Goal: Task Accomplishment & Management: Use online tool/utility

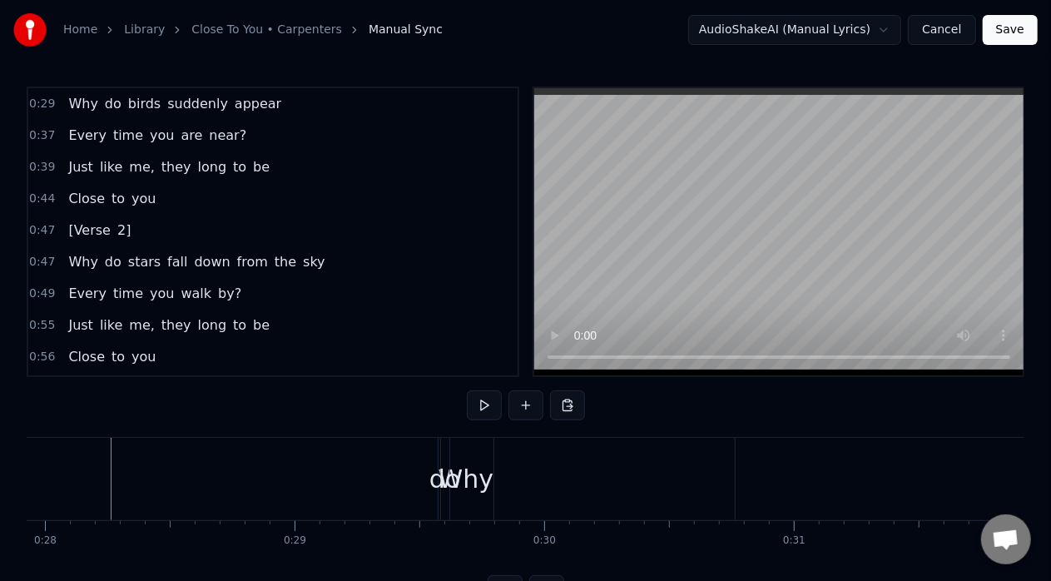
click at [265, 27] on link "Close To You • Carpenters" at bounding box center [266, 30] width 151 height 17
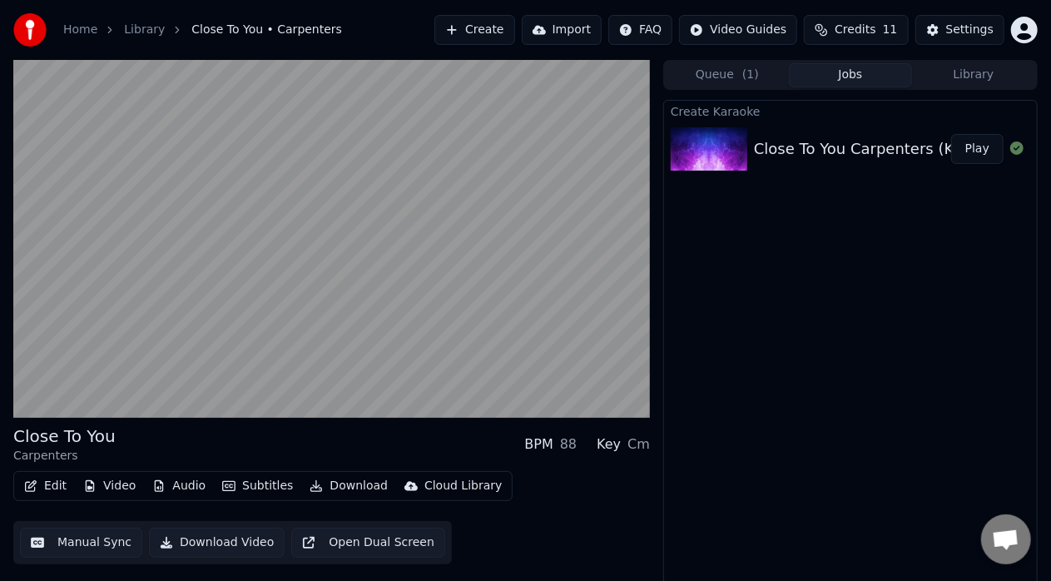
click at [868, 144] on div "Close To You Carpenters (KARAOKE PIANO - [DEMOGRAPHIC_DATA] KEY)" at bounding box center [1022, 148] width 537 height 23
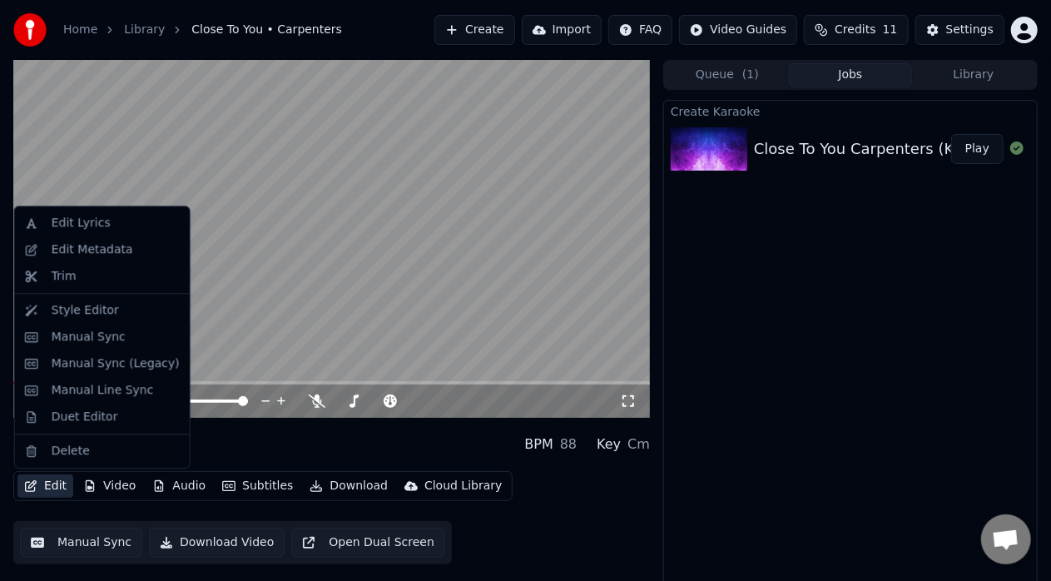
click at [48, 485] on button "Edit" at bounding box center [45, 486] width 56 height 23
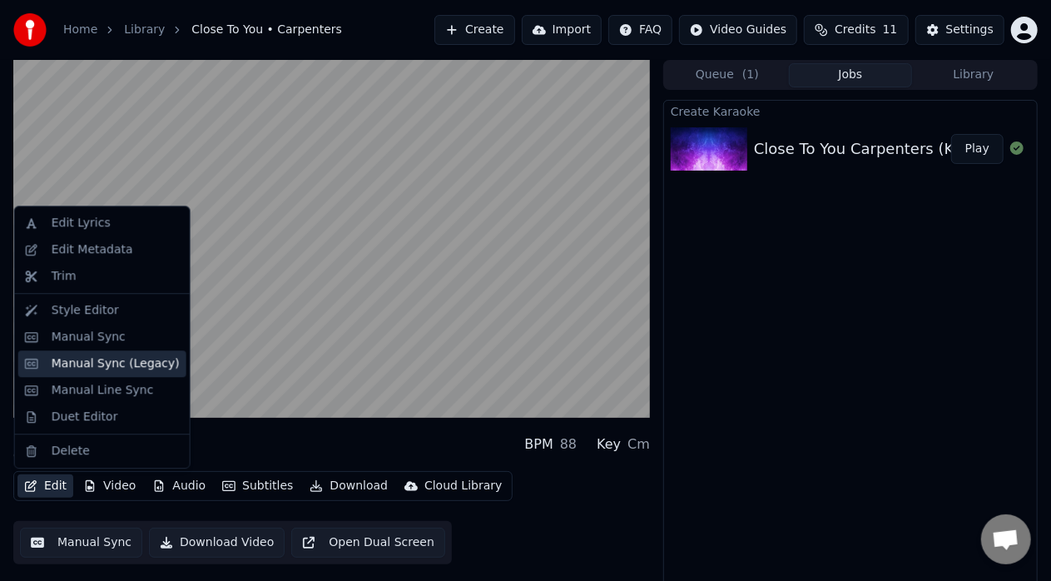
click at [125, 361] on div "Manual Sync (Legacy)" at bounding box center [116, 363] width 128 height 17
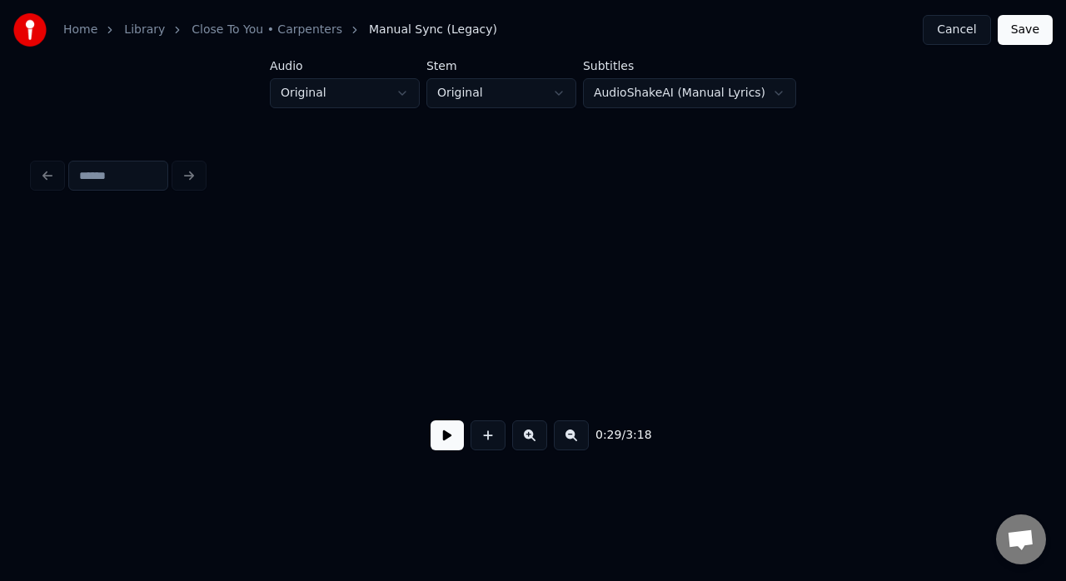
scroll to position [0, 4829]
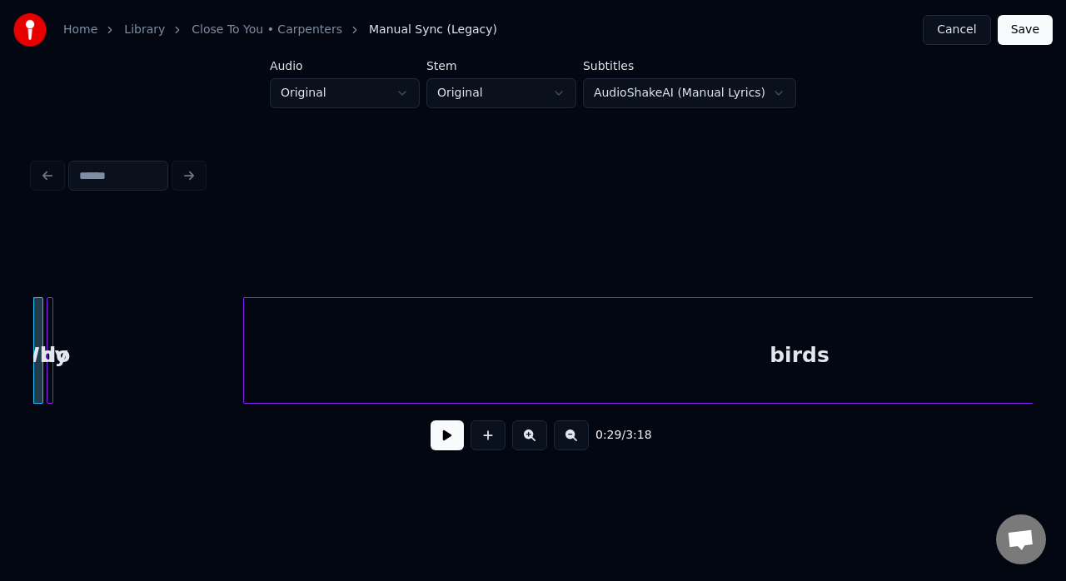
click at [445, 447] on button at bounding box center [446, 435] width 33 height 30
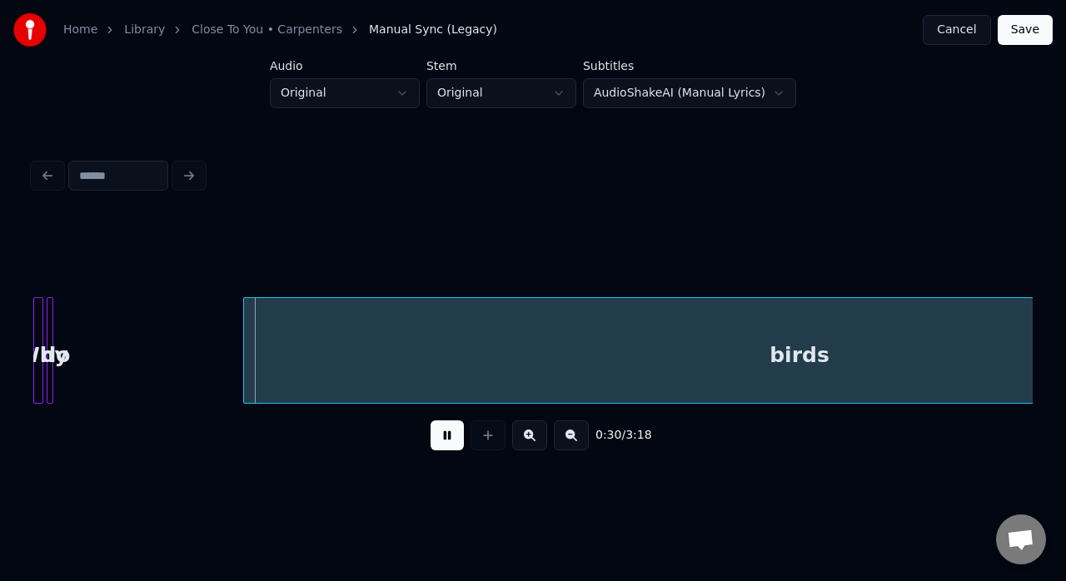
click at [445, 447] on button at bounding box center [446, 435] width 33 height 30
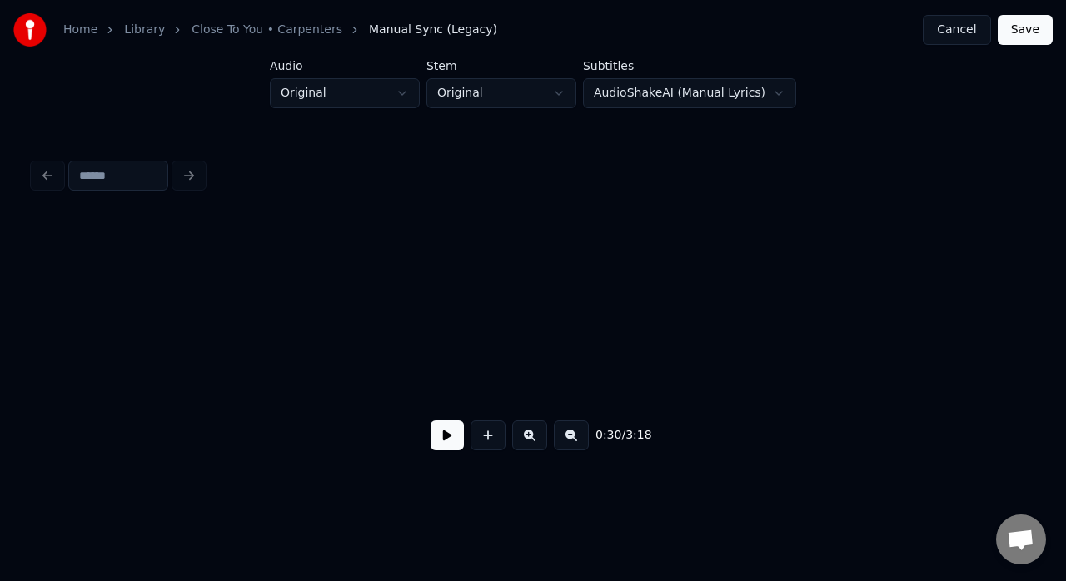
scroll to position [0, 0]
click at [447, 437] on button at bounding box center [446, 435] width 33 height 30
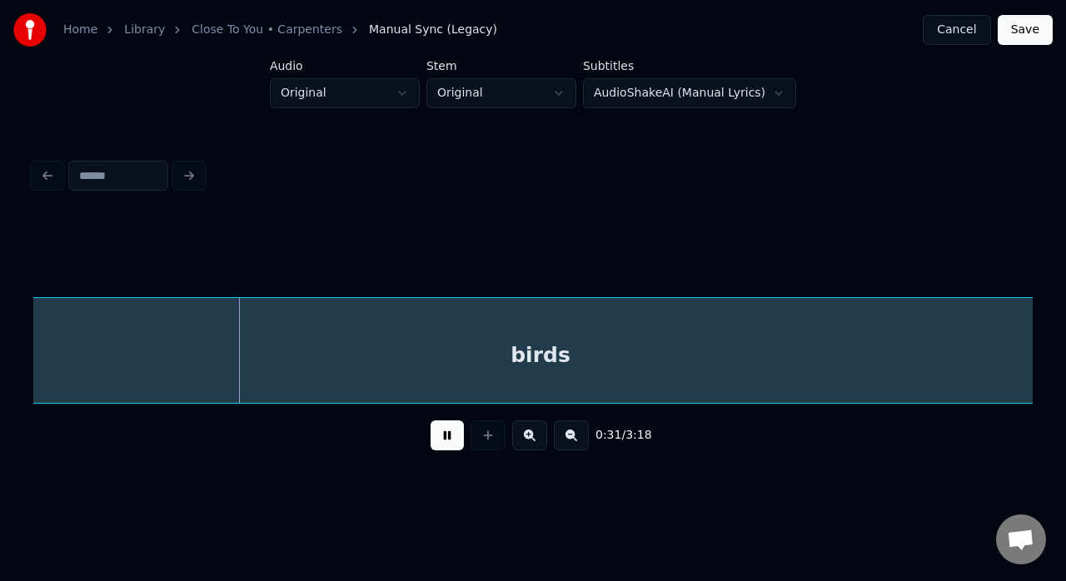
click at [430, 420] on button at bounding box center [446, 435] width 33 height 30
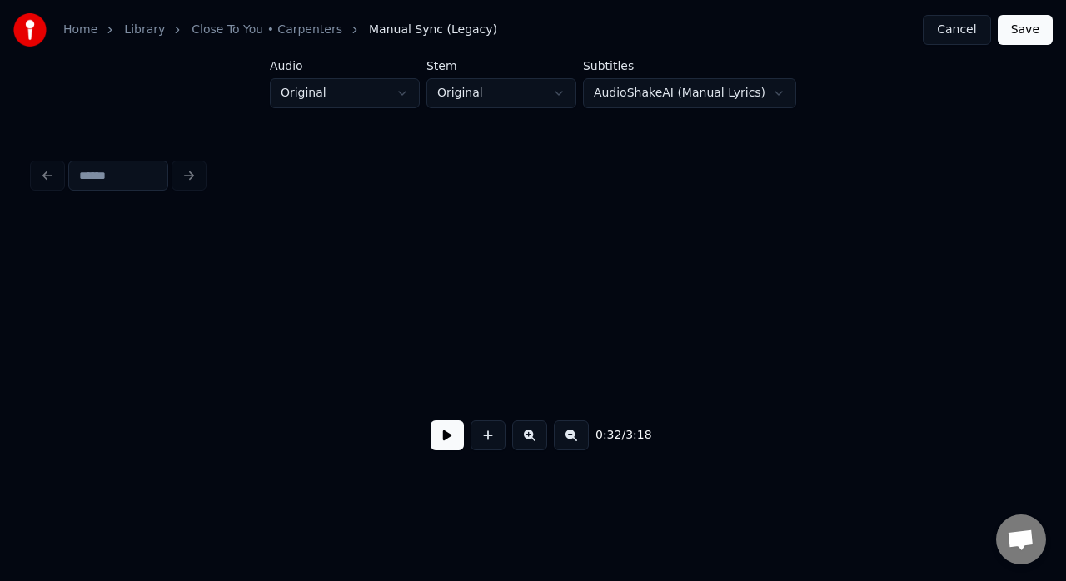
scroll to position [0, 0]
click at [704, 92] on html "Home Library Close To You • Carpenters Manual Sync (Legacy) Cancel Save Audio O…" at bounding box center [533, 255] width 1066 height 510
click at [539, 96] on html "Home Library Close To You • Carpenters Manual Sync (Legacy) Cancel Save Audio O…" at bounding box center [533, 255] width 1066 height 510
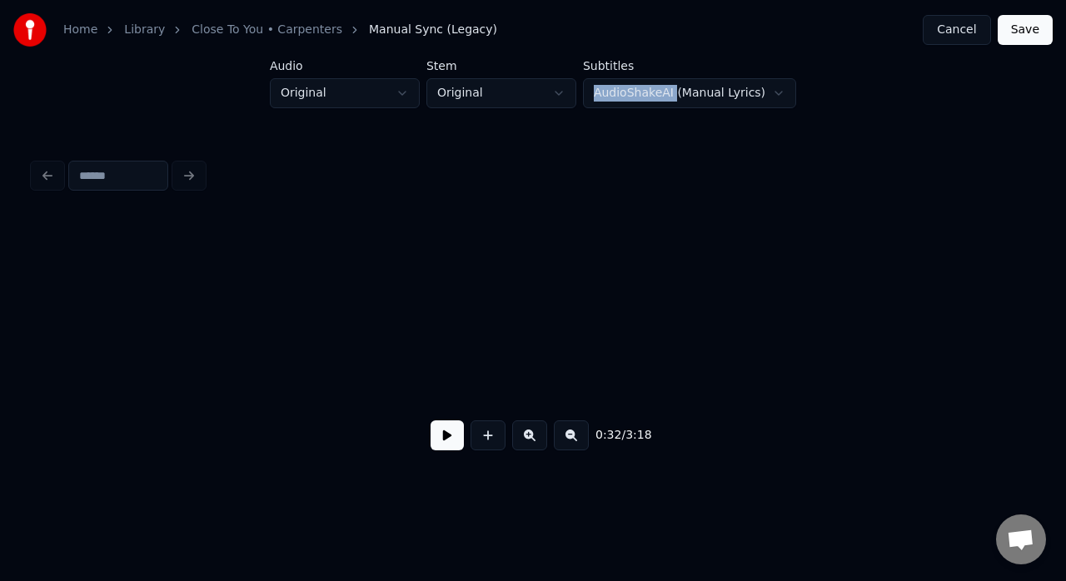
click at [393, 102] on html "Home Library Close To You • Carpenters Manual Sync (Legacy) Cancel Save Audio O…" at bounding box center [533, 255] width 1066 height 510
click at [390, 100] on html "Home Library Close To You • Carpenters Manual Sync (Legacy) Cancel Save Audio O…" at bounding box center [533, 255] width 1066 height 510
click at [724, 137] on html "Home Library Close To You • Carpenters Manual Sync (Legacy) Cancel Save Audio O…" at bounding box center [533, 255] width 1066 height 510
click at [442, 446] on button at bounding box center [446, 435] width 33 height 30
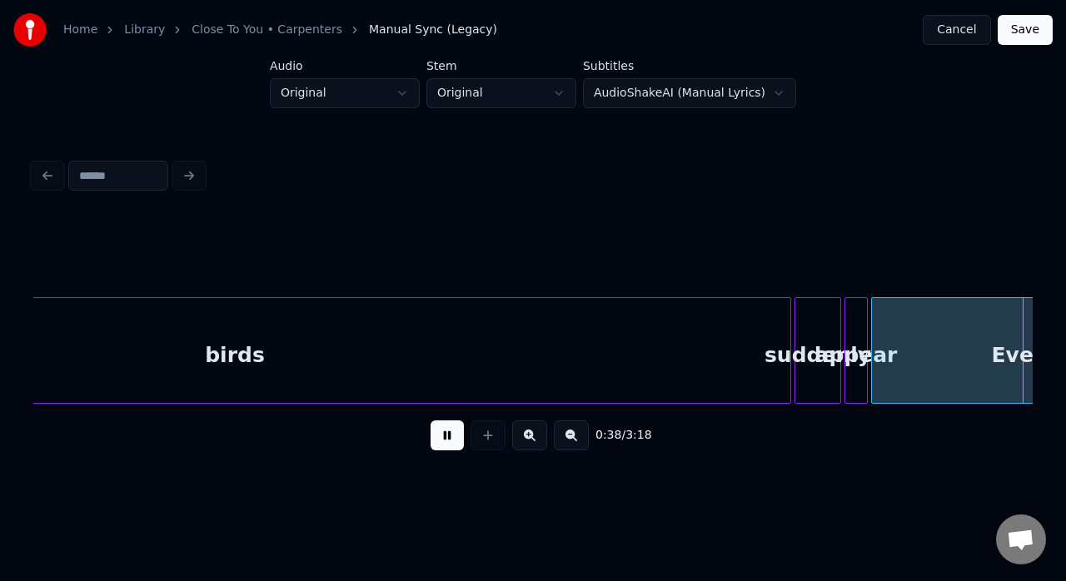
scroll to position [0, 6393]
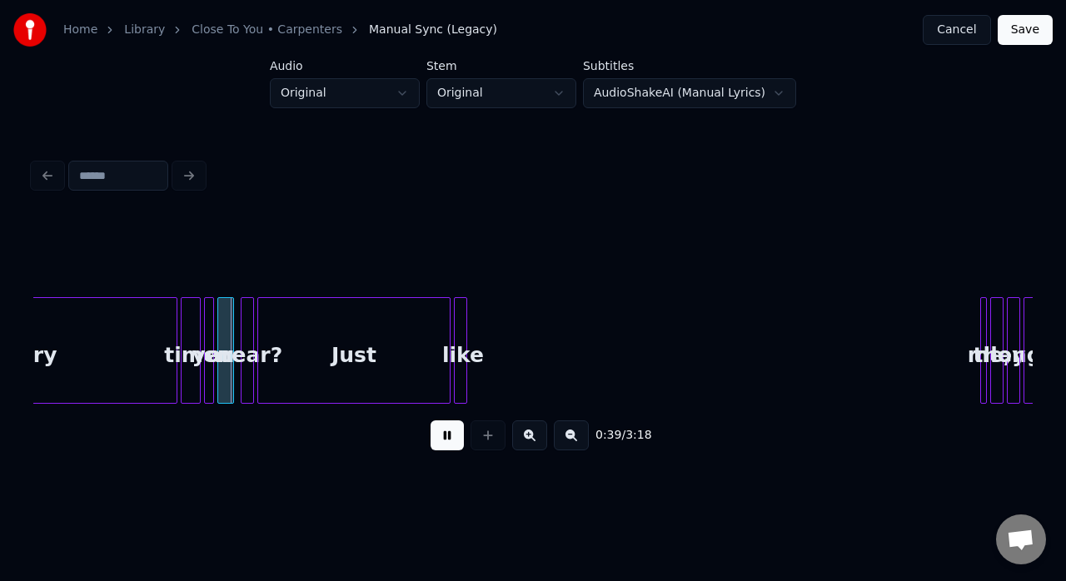
drag, startPoint x: 452, startPoint y: 455, endPoint x: 448, endPoint y: 398, distance: 56.8
click at [451, 450] on button at bounding box center [446, 435] width 33 height 30
click at [218, 28] on link "Close To You • Carpenters" at bounding box center [266, 30] width 151 height 17
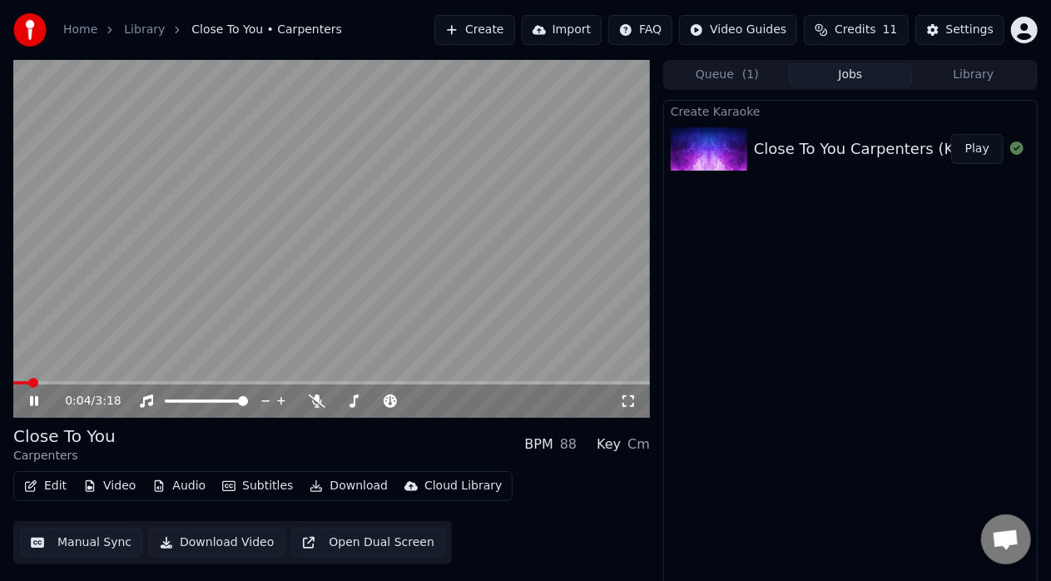
click at [38, 398] on icon at bounding box center [46, 401] width 38 height 13
click at [40, 400] on icon at bounding box center [46, 401] width 38 height 13
click at [953, 24] on div "Settings" at bounding box center [970, 30] width 47 height 17
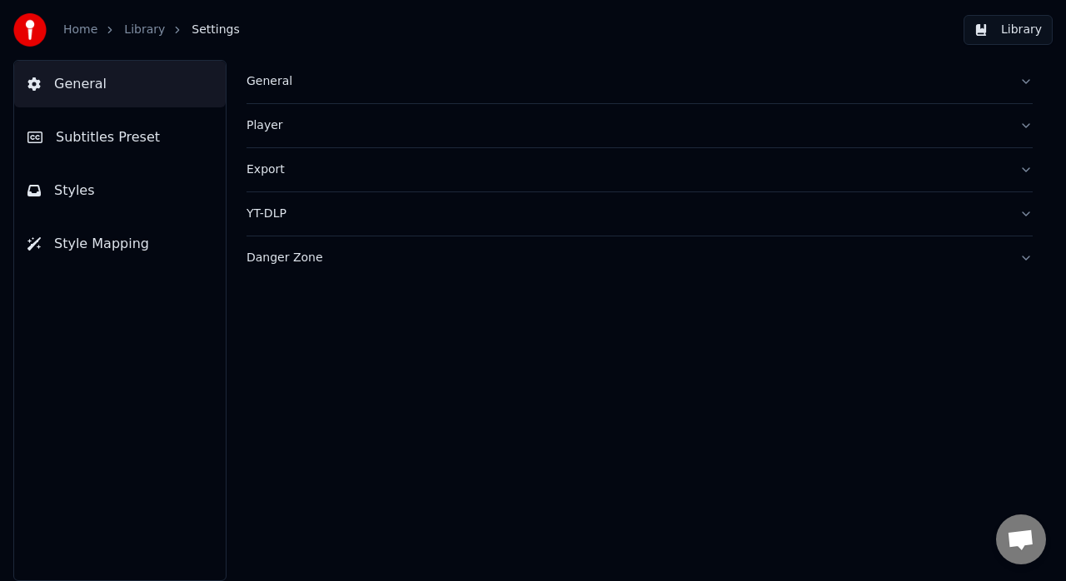
click at [106, 133] on span "Subtitles Preset" at bounding box center [108, 137] width 104 height 20
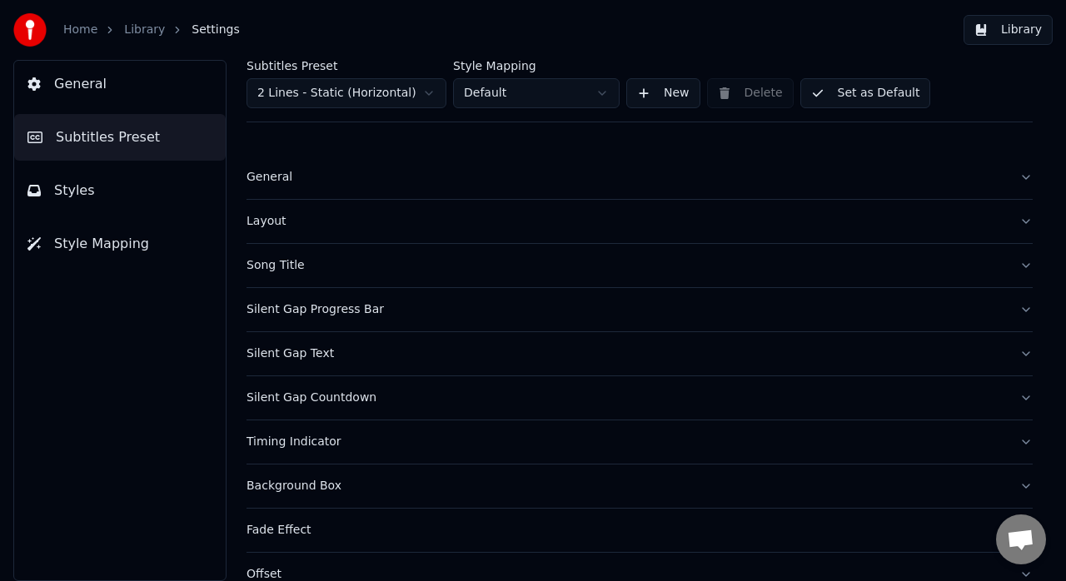
click at [395, 97] on html "Home Library Settings Library General Subtitles Preset Styles Style Mapping Sub…" at bounding box center [533, 290] width 1066 height 581
click at [500, 87] on html "Home Library Settings Library General Subtitles Preset Styles Style Mapping Sub…" at bounding box center [533, 290] width 1066 height 581
click at [81, 203] on button "Styles" at bounding box center [119, 190] width 211 height 47
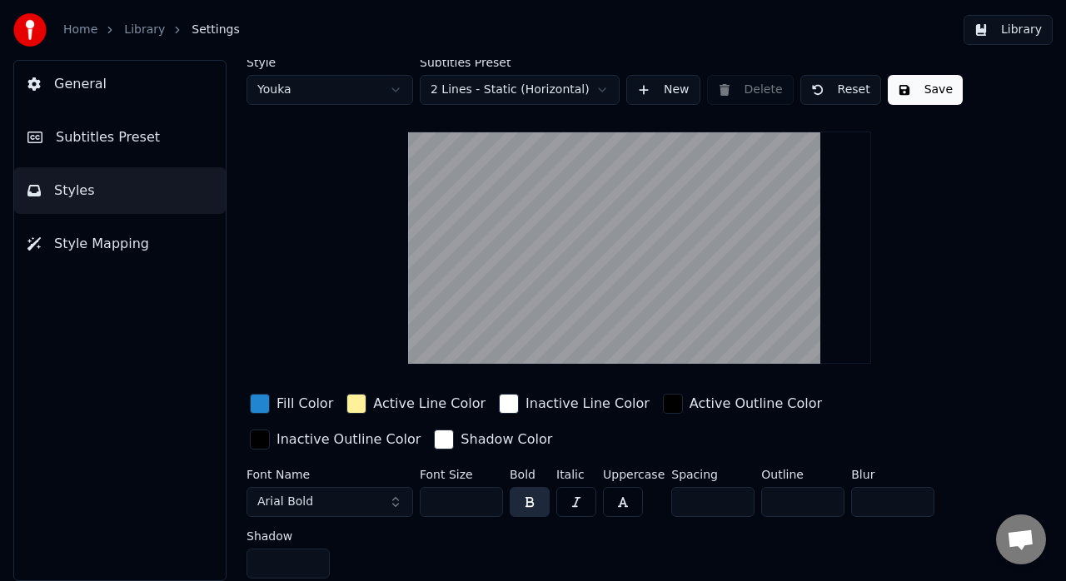
scroll to position [5, 0]
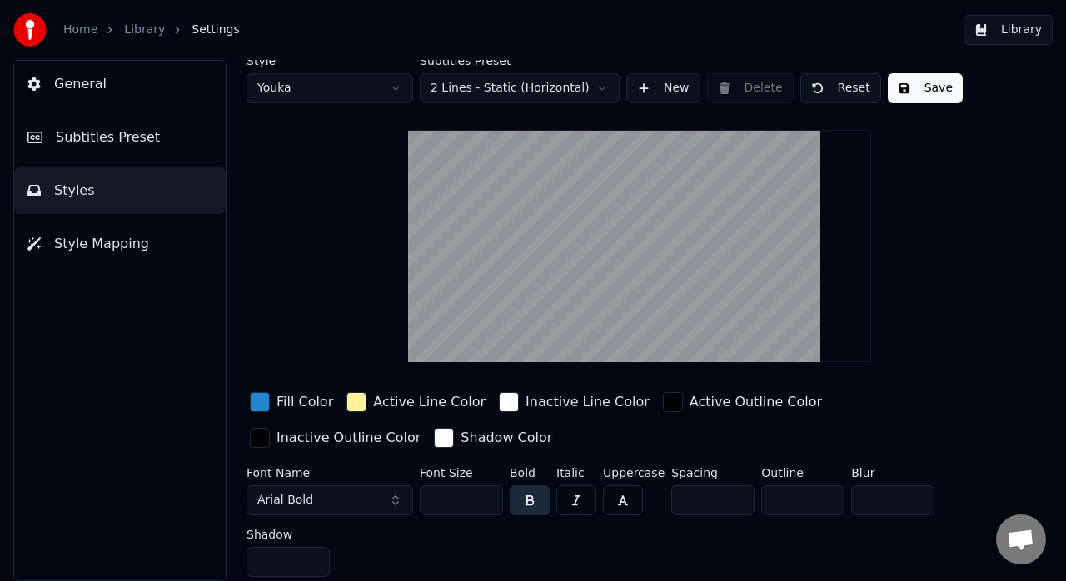
click at [93, 246] on span "Style Mapping" at bounding box center [101, 244] width 95 height 20
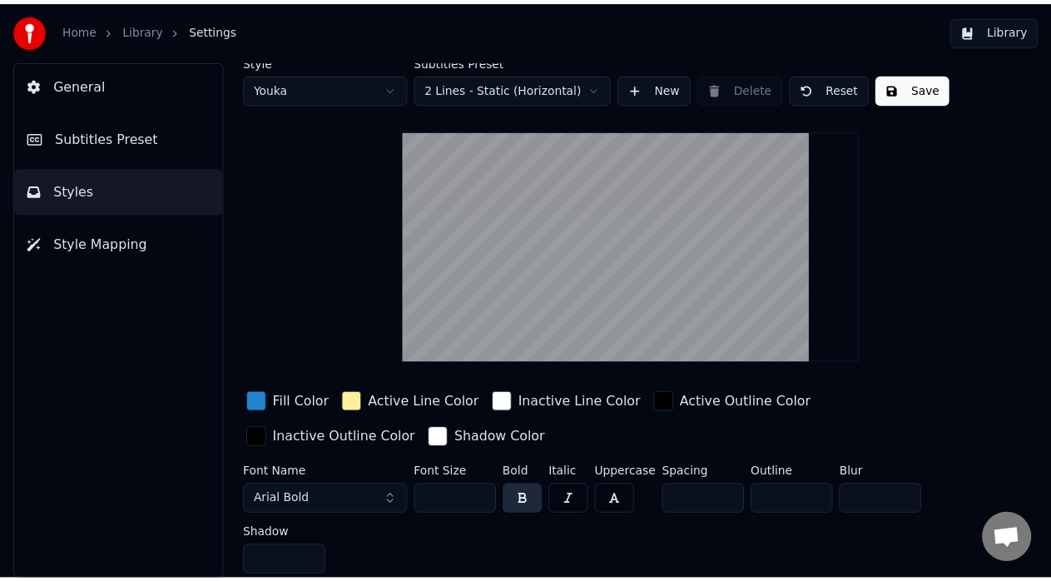
scroll to position [0, 0]
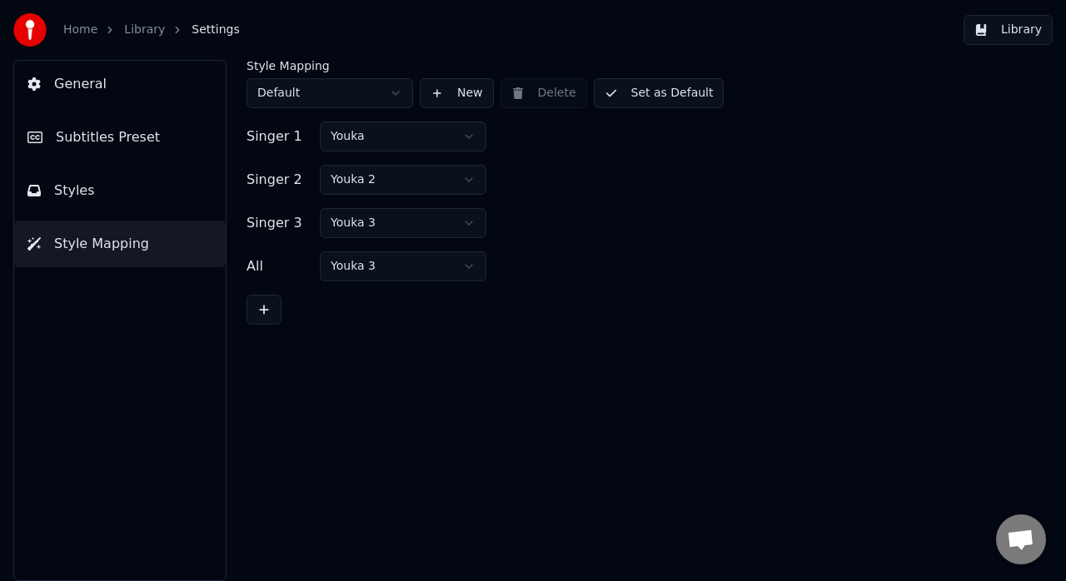
click at [678, 281] on div "Singer 1 Youka Singer 2 Youka 2 Singer 3 Youka 3 All Youka 3" at bounding box center [639, 223] width 786 height 203
click at [137, 33] on link "Library" at bounding box center [144, 30] width 41 height 17
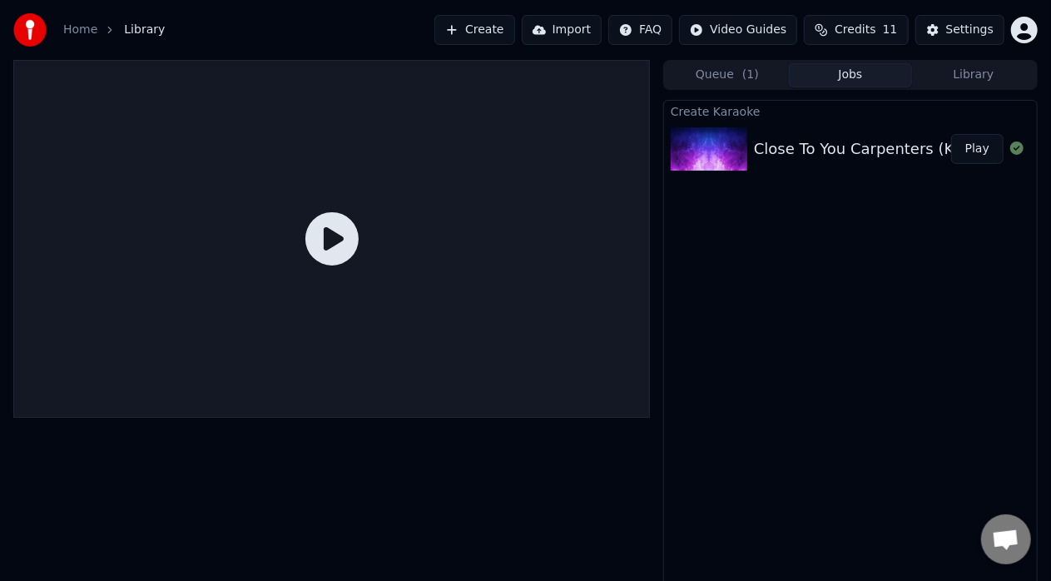
click at [773, 27] on html "Home Library Create Import FAQ Video Guides Credits 11 Settings Queue ( 1 ) Job…" at bounding box center [525, 290] width 1051 height 581
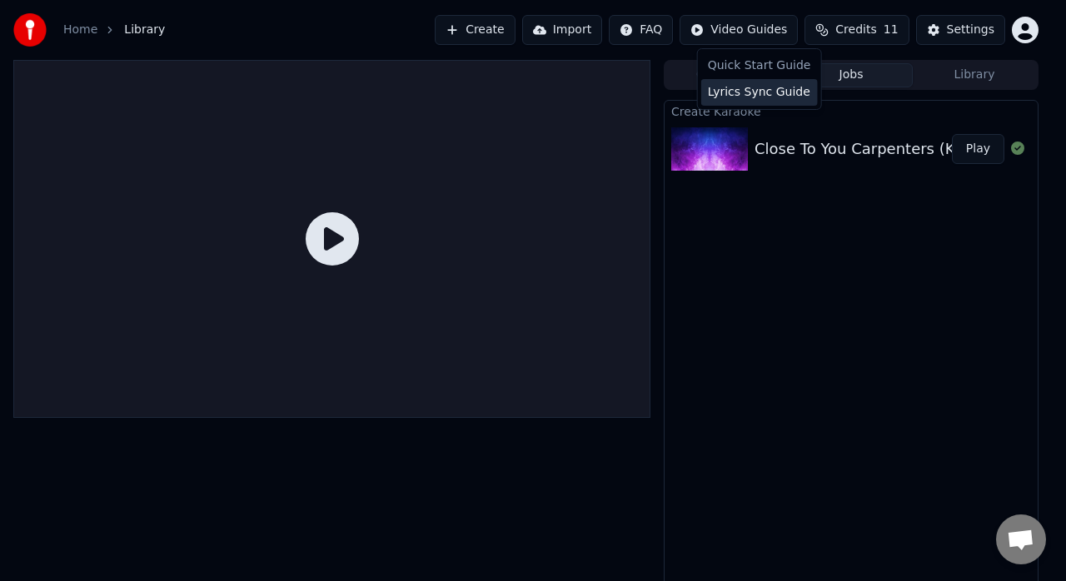
click at [760, 88] on div "Lyrics Sync Guide" at bounding box center [759, 92] width 117 height 27
